Goal: Transaction & Acquisition: Purchase product/service

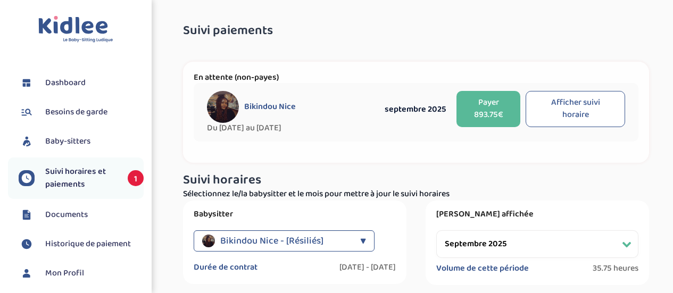
select select "septembre 2025"
click at [492, 104] on button "Payer 893.75€" at bounding box center [488, 109] width 64 height 36
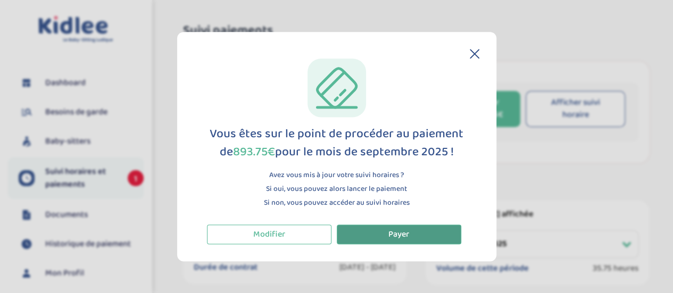
click at [390, 238] on span "Payer" at bounding box center [398, 234] width 21 height 13
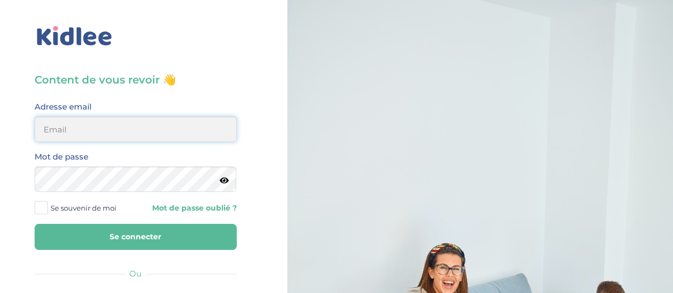
click at [128, 142] on input "email" at bounding box center [136, 130] width 202 height 26
type input "diane.sergent@hotmail.fr"
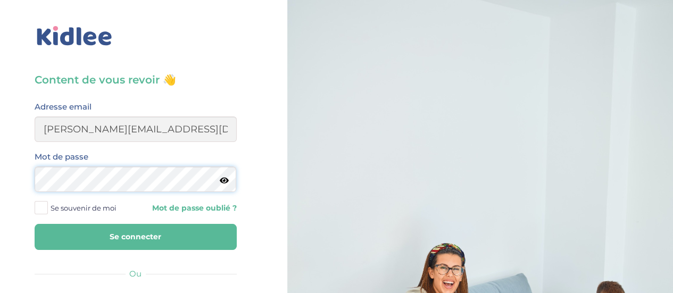
click at [35, 224] on button "Se connecter" at bounding box center [136, 237] width 202 height 26
click at [128, 232] on button "Se connecter" at bounding box center [136, 237] width 202 height 26
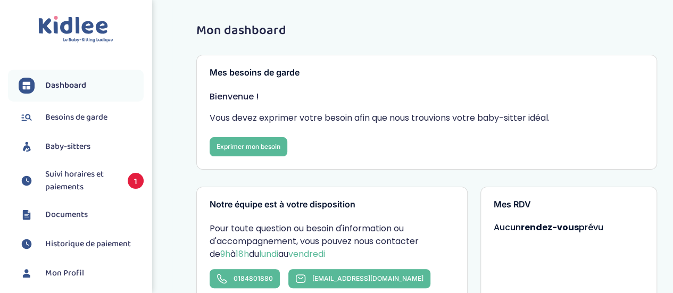
click at [81, 174] on span "Suivi horaires et paiements" at bounding box center [81, 181] width 72 height 26
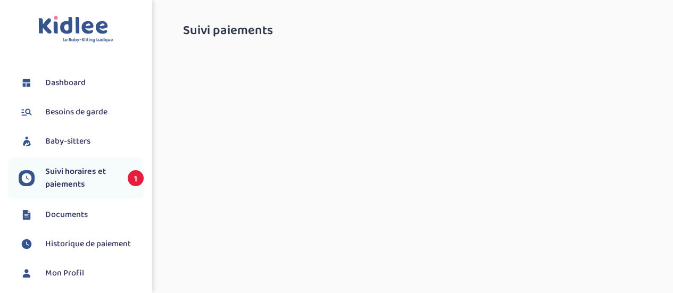
select select "septembre 2025"
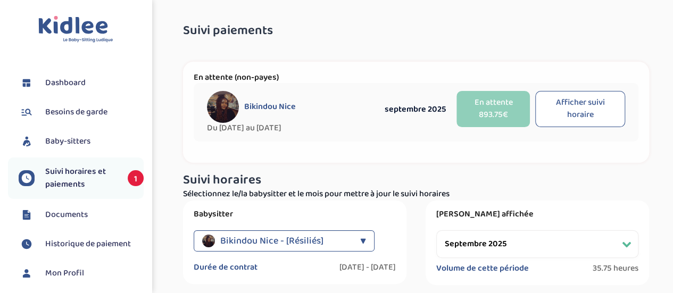
click at [72, 171] on span "Suivi horaires et paiements" at bounding box center [81, 178] width 72 height 26
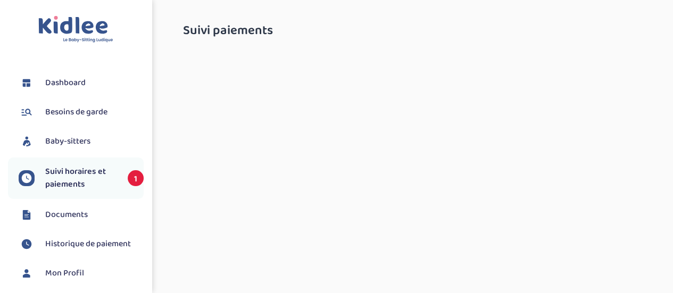
select select "septembre 2025"
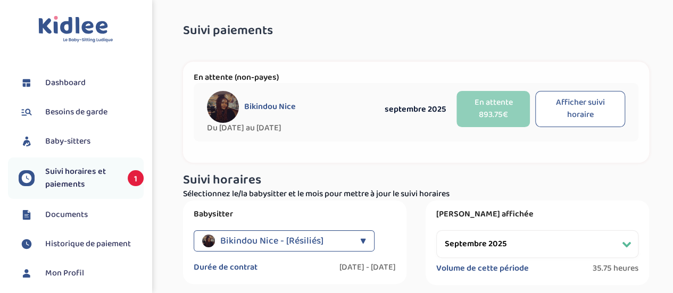
click at [91, 242] on span "Historique de paiement" at bounding box center [88, 244] width 86 height 13
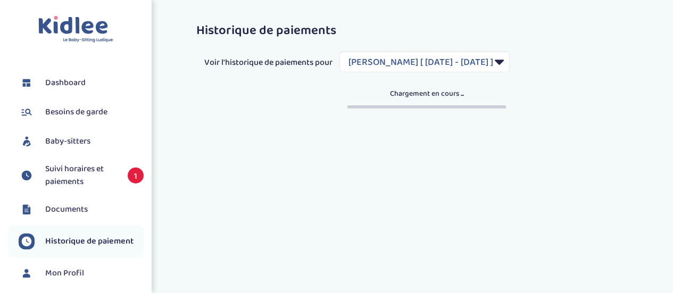
select select "1536"
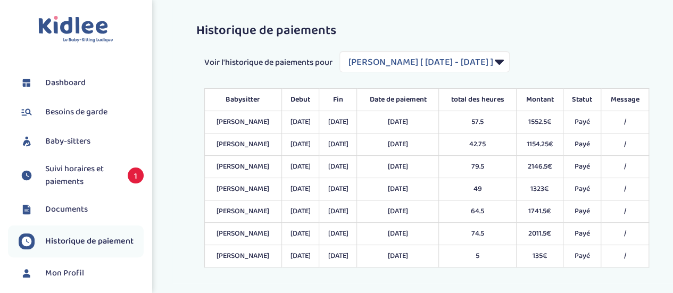
click at [84, 173] on span "Suivi horaires et paiements" at bounding box center [81, 176] width 72 height 26
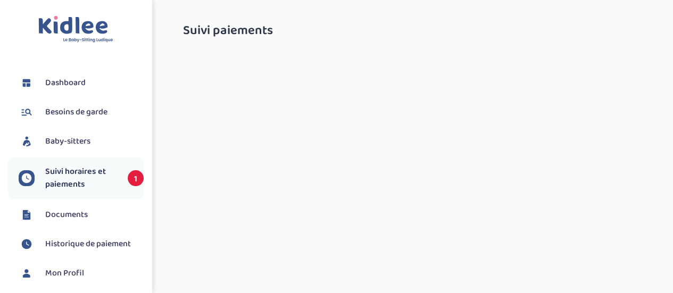
select select "septembre 2025"
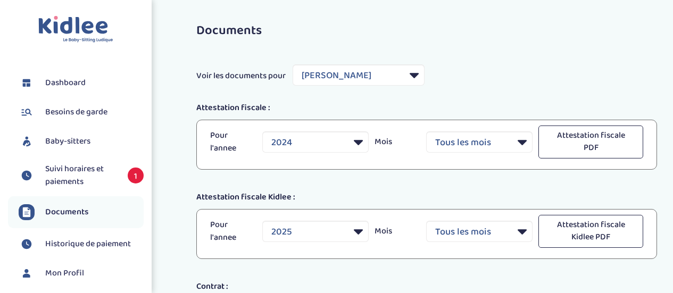
select select "28405"
select select "2024"
click at [71, 161] on li "Suivi horaires et paiements 1" at bounding box center [76, 175] width 136 height 36
click at [62, 180] on span "Suivi horaires et paiements" at bounding box center [81, 176] width 72 height 26
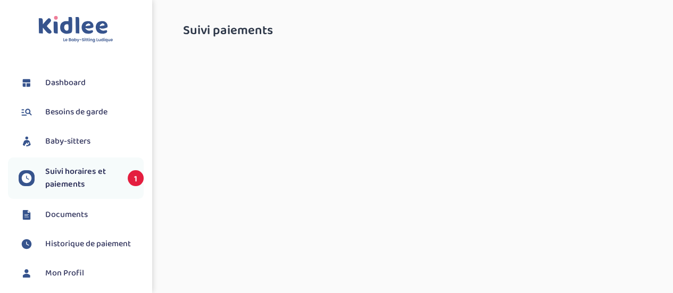
select select "septembre 2025"
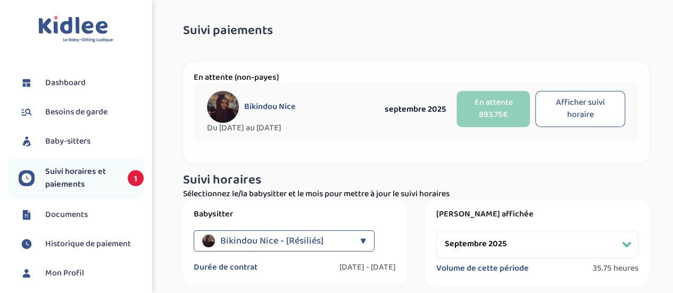
click at [59, 80] on span "Dashboard" at bounding box center [65, 83] width 40 height 13
